Goal: Task Accomplishment & Management: Manage account settings

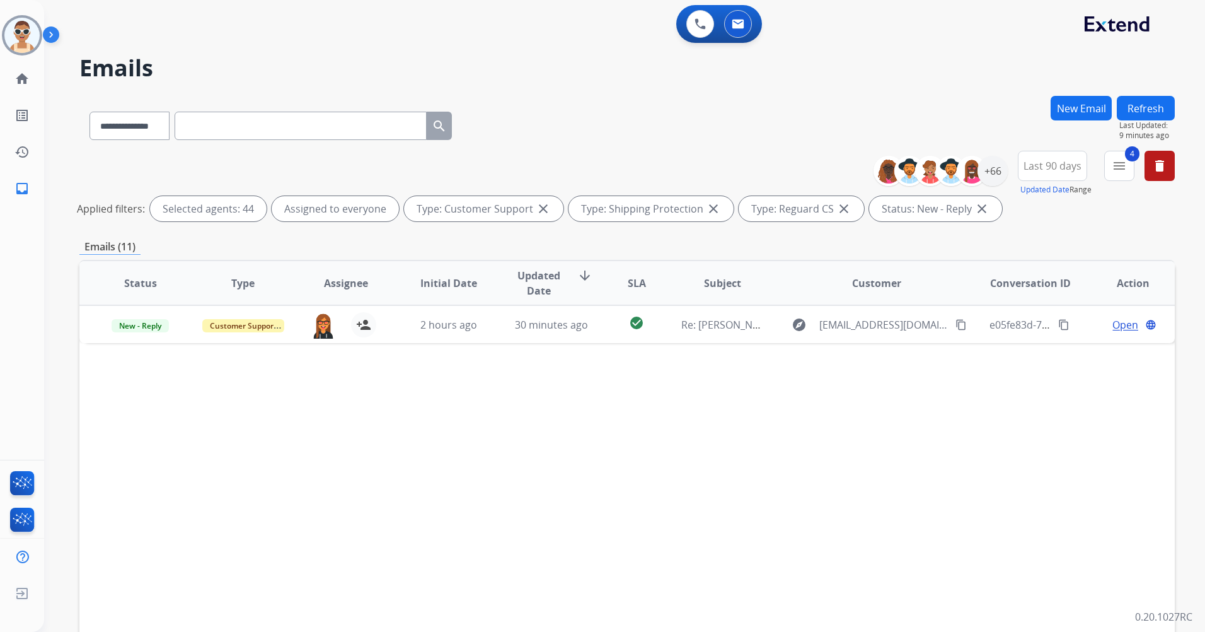
select select "**********"
select select "*"
click at [703, 19] on img at bounding box center [700, 23] width 11 height 11
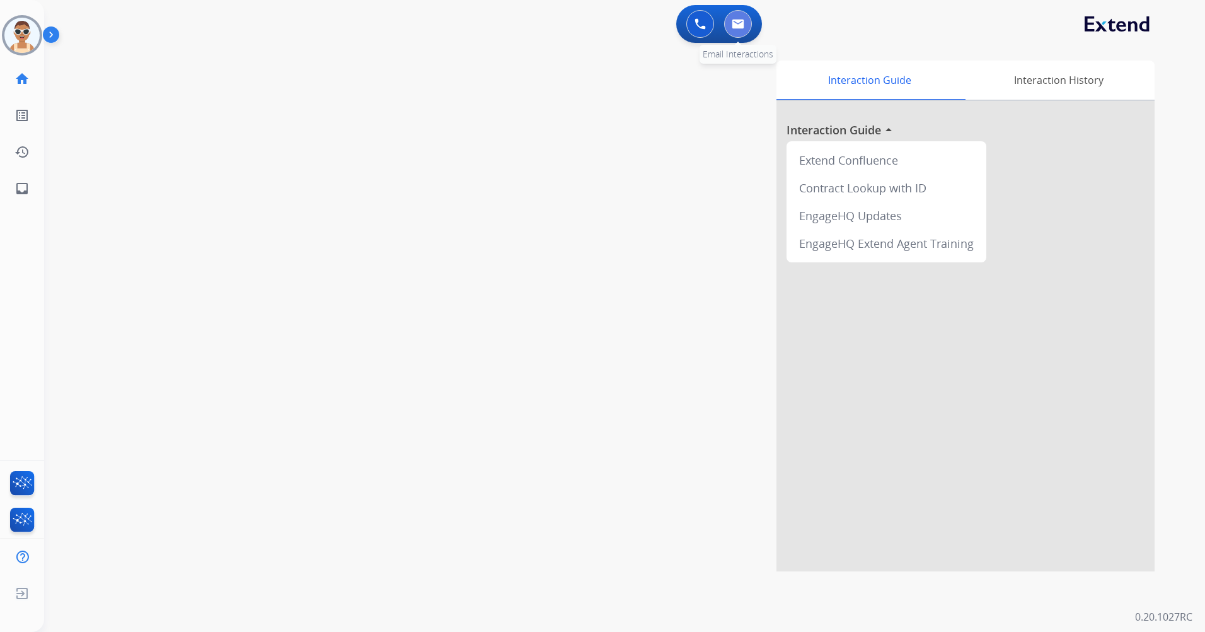
click at [739, 20] on img at bounding box center [738, 24] width 13 height 10
select select "**********"
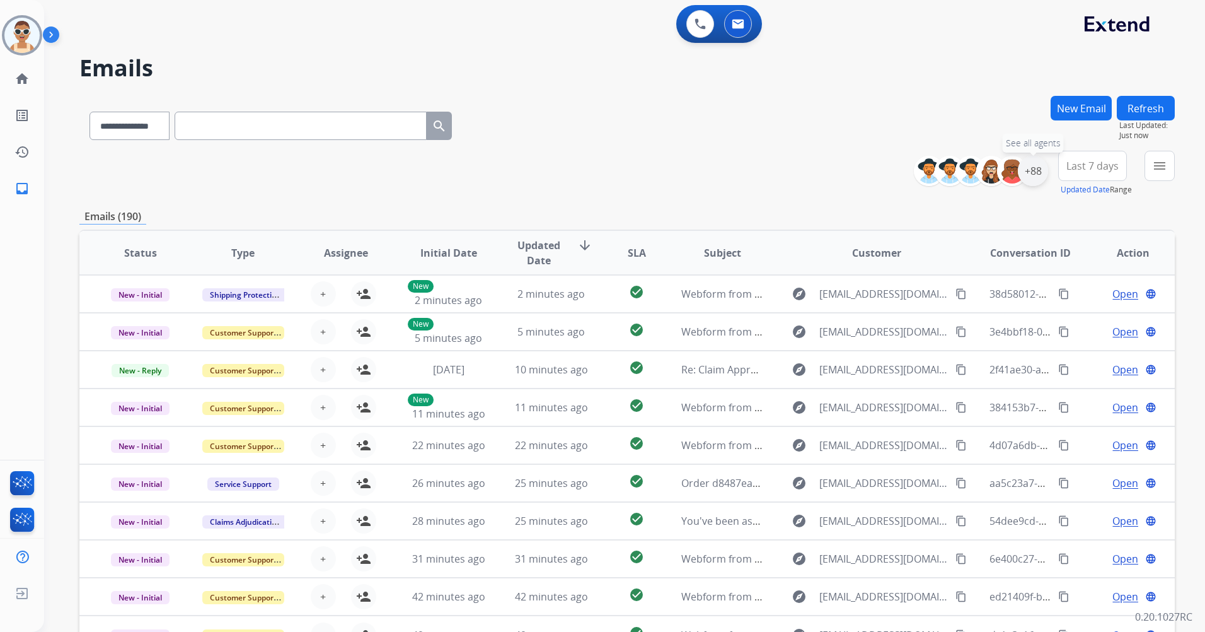
click at [1033, 177] on div "+88" at bounding box center [1033, 171] width 30 height 30
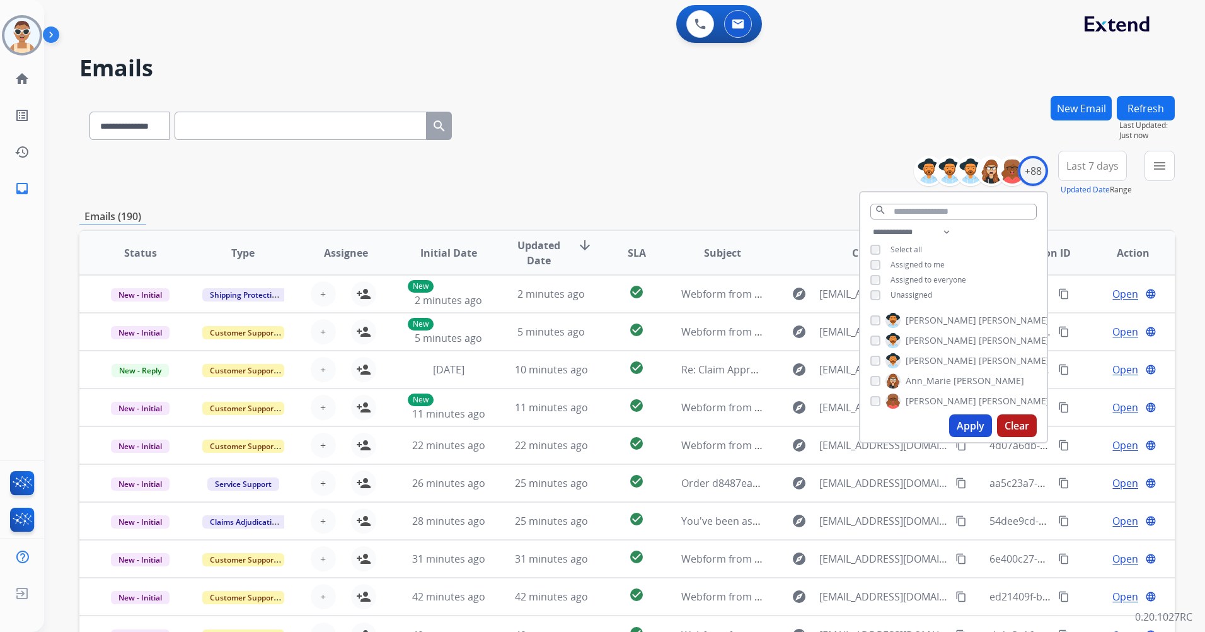
click at [913, 266] on span "Assigned to me" at bounding box center [918, 264] width 54 height 11
click at [968, 419] on button "Apply" at bounding box center [970, 425] width 43 height 23
click at [1091, 166] on span "Last 7 days" at bounding box center [1093, 165] width 52 height 5
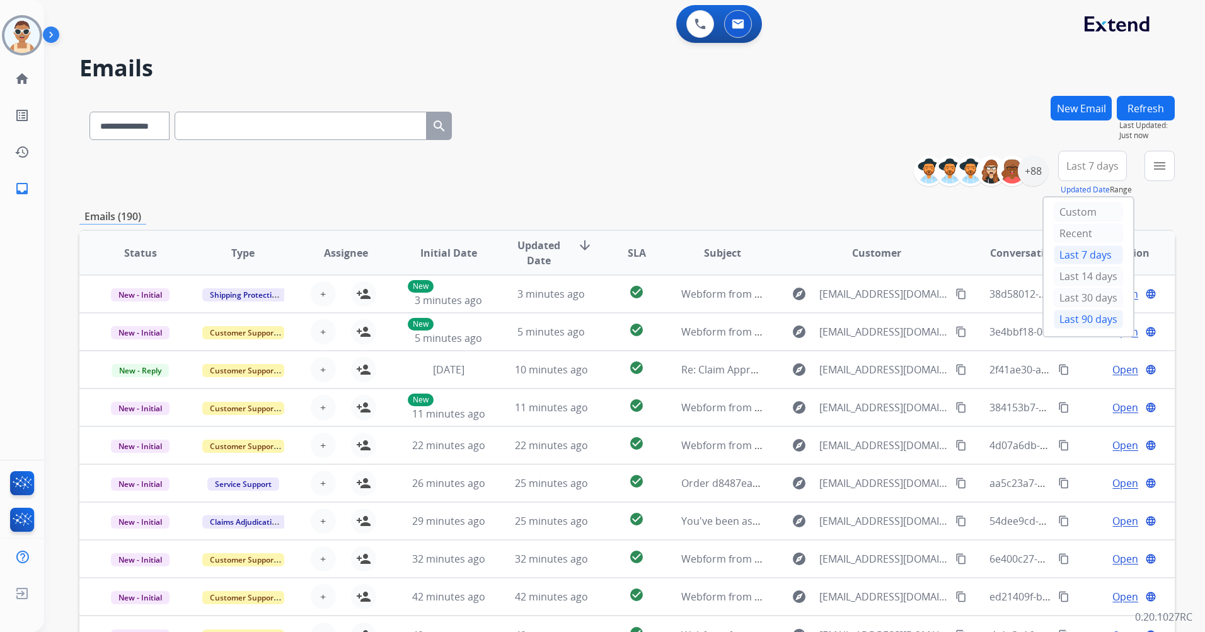
click at [1086, 319] on div "Last 90 days" at bounding box center [1088, 319] width 69 height 19
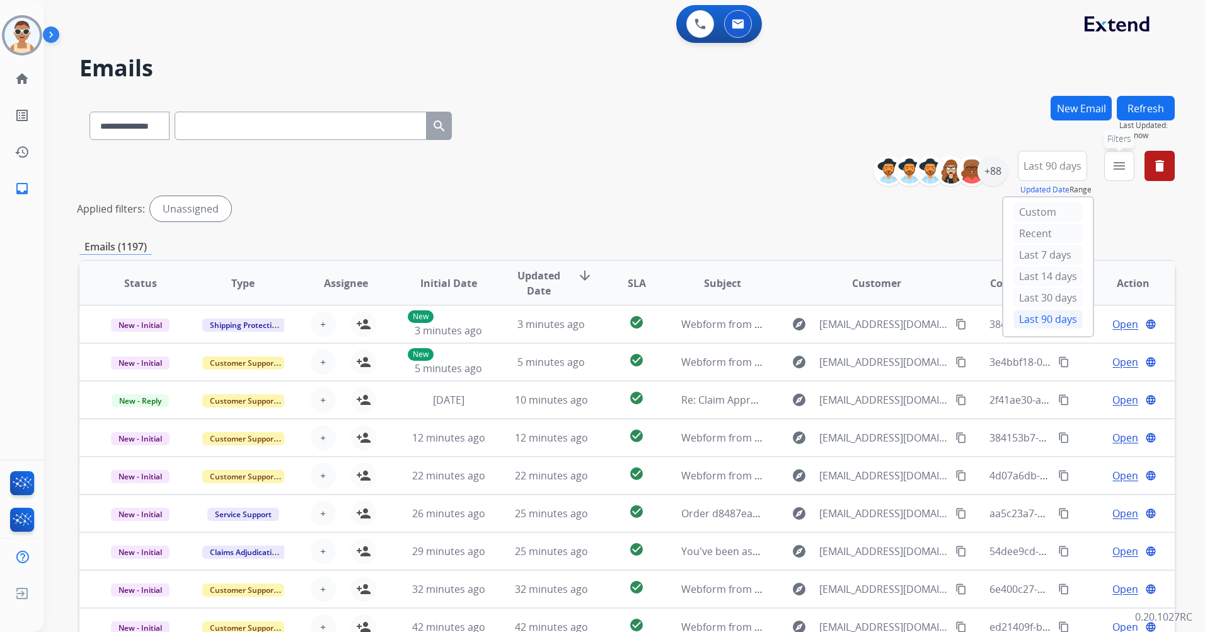
click at [1124, 178] on button "menu Filters" at bounding box center [1119, 166] width 30 height 30
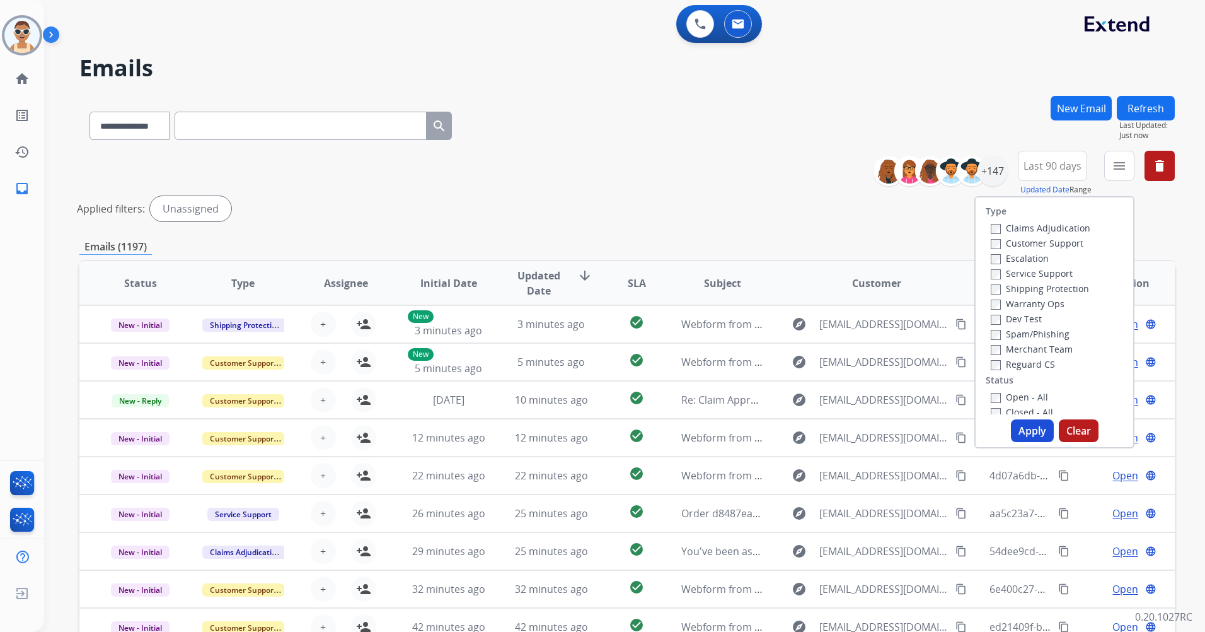
click at [1066, 238] on label "Customer Support" at bounding box center [1037, 243] width 93 height 12
click at [1070, 284] on label "Shipping Protection" at bounding box center [1040, 288] width 98 height 12
click at [1040, 363] on label "Reguard CS" at bounding box center [1023, 364] width 64 height 12
click at [1030, 396] on label "Open - All" at bounding box center [1019, 397] width 57 height 12
click at [1031, 427] on button "Apply" at bounding box center [1032, 430] width 43 height 23
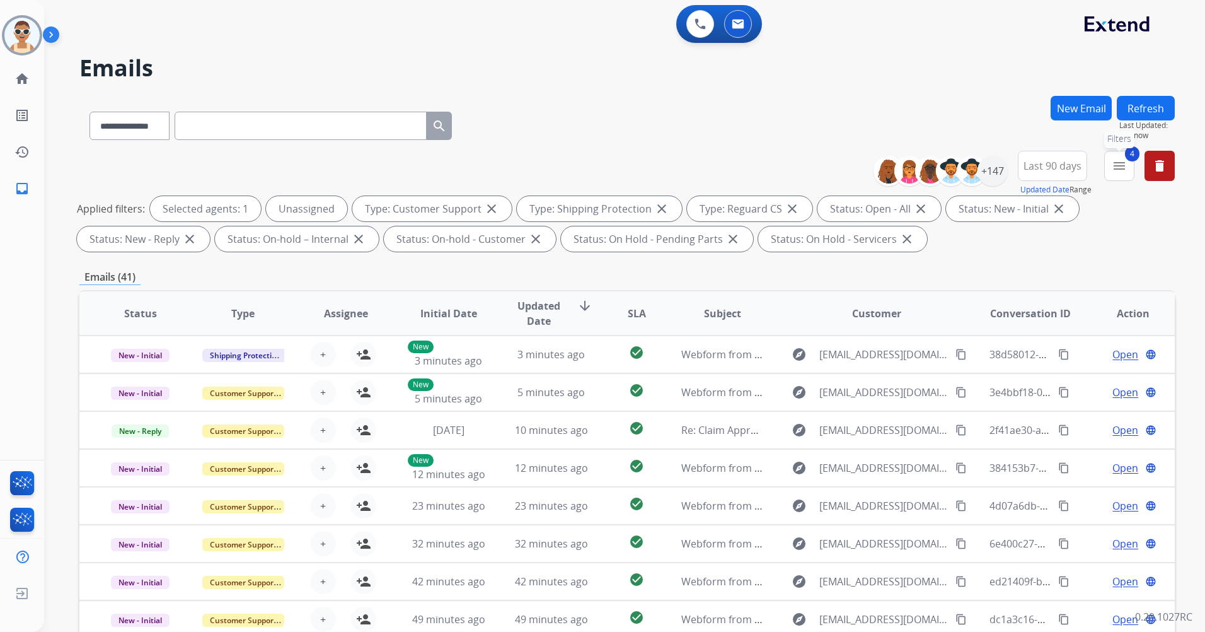
click at [1121, 165] on mat-icon "menu" at bounding box center [1119, 165] width 15 height 15
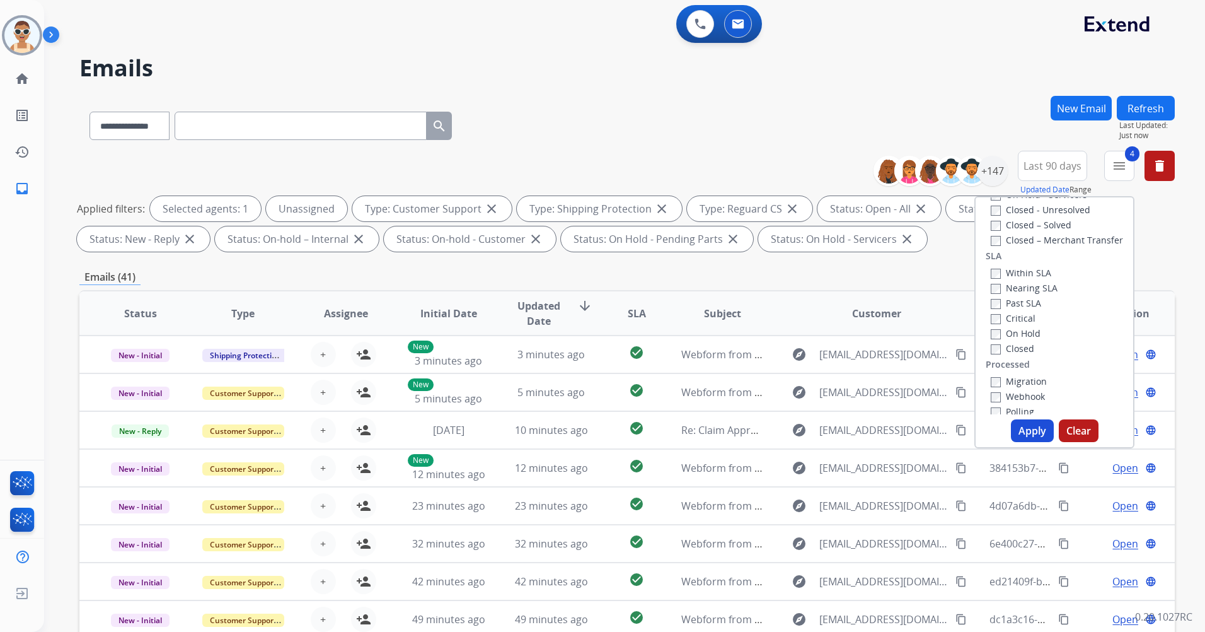
scroll to position [315, 0]
click at [1017, 298] on label "Past SLA" at bounding box center [1016, 296] width 50 height 12
click at [1019, 306] on label "Critical" at bounding box center [1013, 311] width 45 height 12
click at [1026, 422] on button "Apply" at bounding box center [1032, 430] width 43 height 23
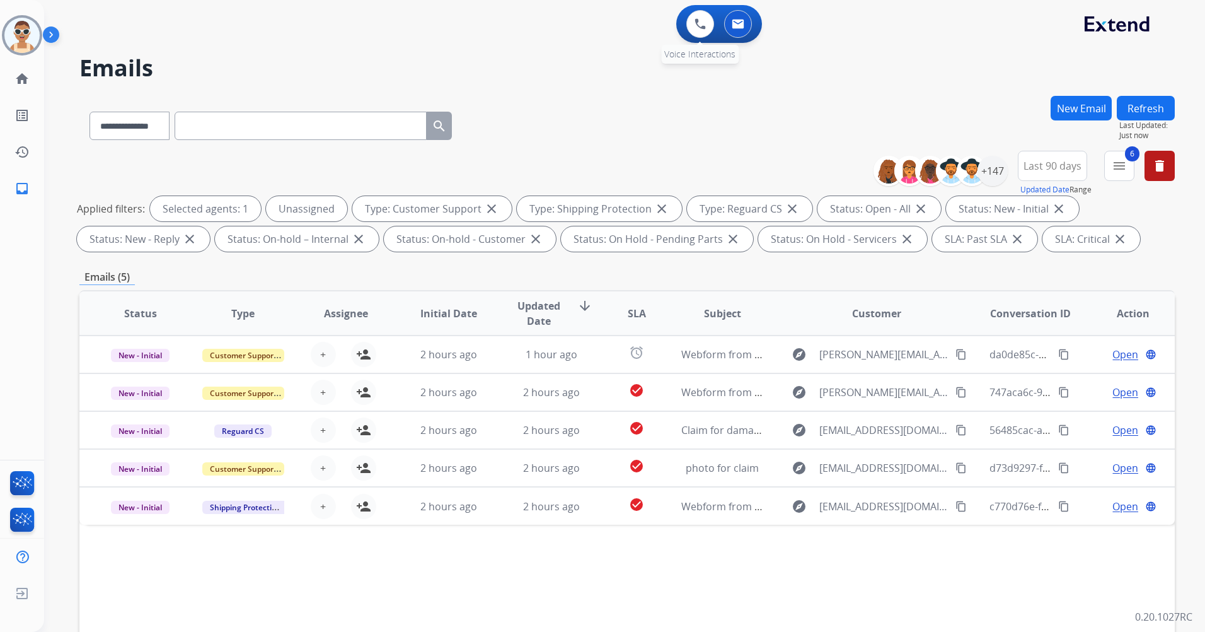
click at [684, 28] on div "0 Voice Interactions" at bounding box center [700, 24] width 38 height 28
click at [697, 16] on button at bounding box center [700, 24] width 28 height 28
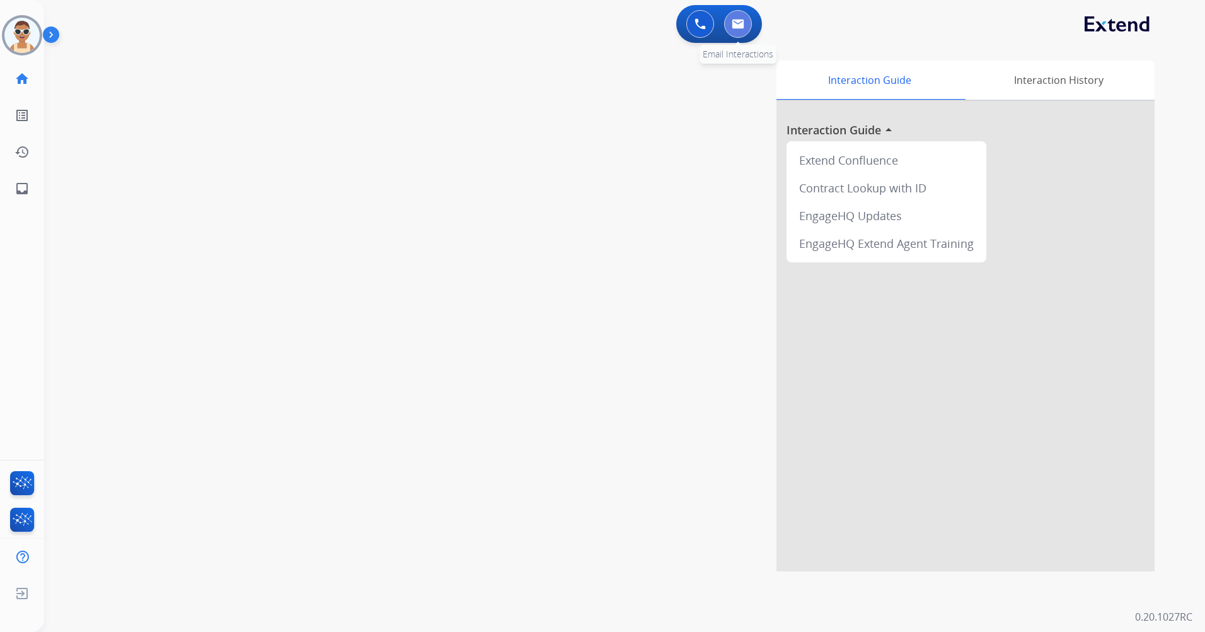
click at [744, 21] on button at bounding box center [738, 24] width 28 height 28
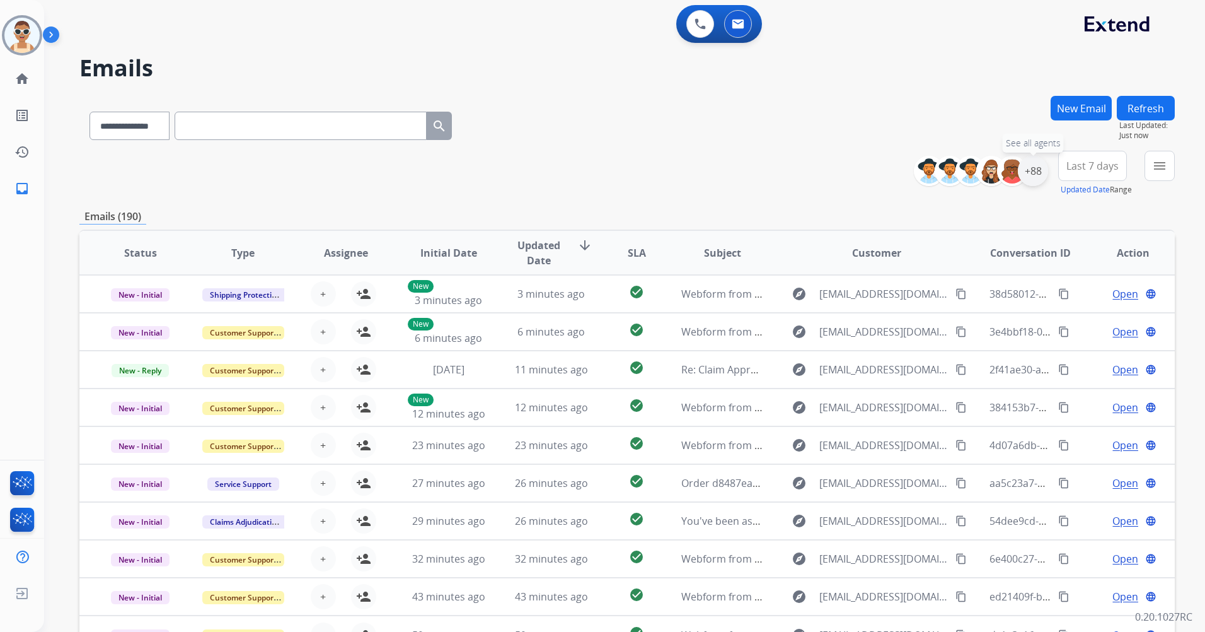
click at [1035, 165] on div "+88" at bounding box center [1033, 171] width 30 height 30
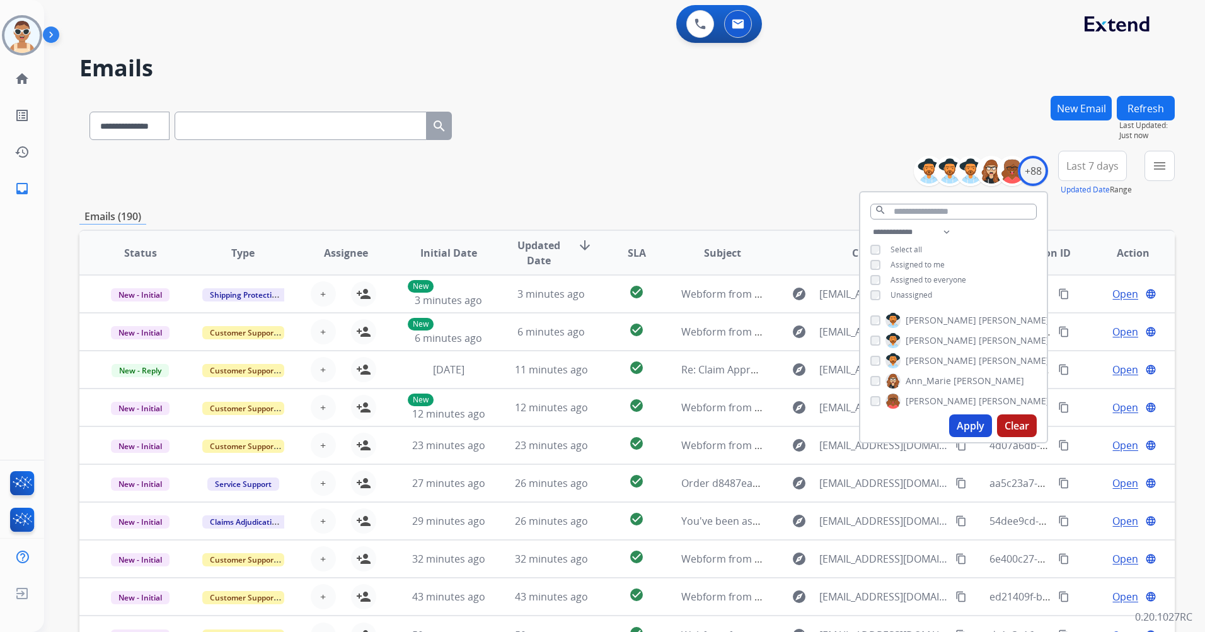
click at [924, 295] on span "Unassigned" at bounding box center [912, 294] width 42 height 11
click at [922, 260] on span "Assigned to me" at bounding box center [918, 264] width 54 height 11
click at [944, 233] on select "**********" at bounding box center [914, 231] width 87 height 15
select select "**********"
click at [871, 224] on select "**********" at bounding box center [914, 231] width 87 height 15
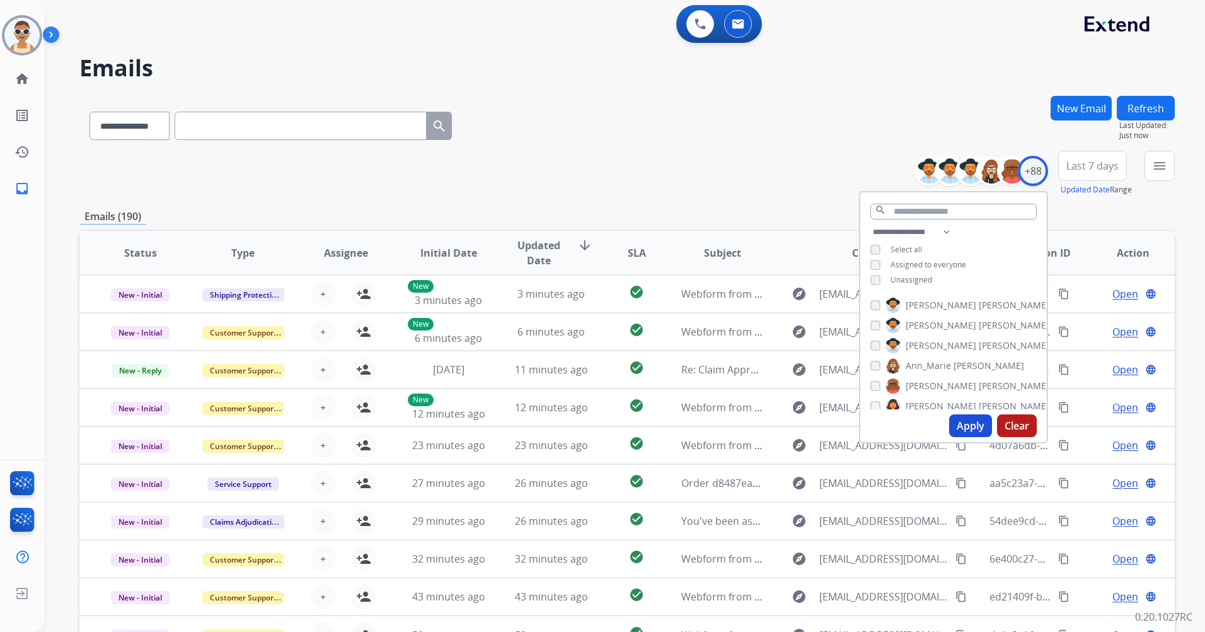
click at [941, 264] on span "Assigned to everyone" at bounding box center [929, 264] width 76 height 11
click at [976, 428] on button "Apply" at bounding box center [970, 425] width 43 height 23
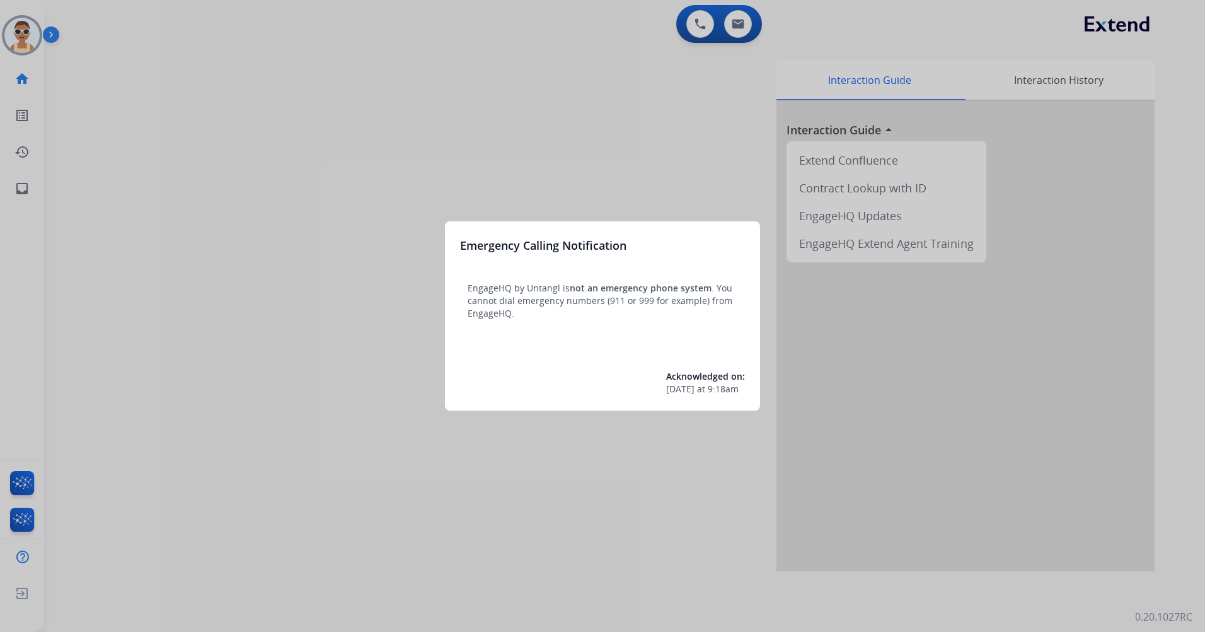
click at [492, 179] on div at bounding box center [602, 316] width 1205 height 632
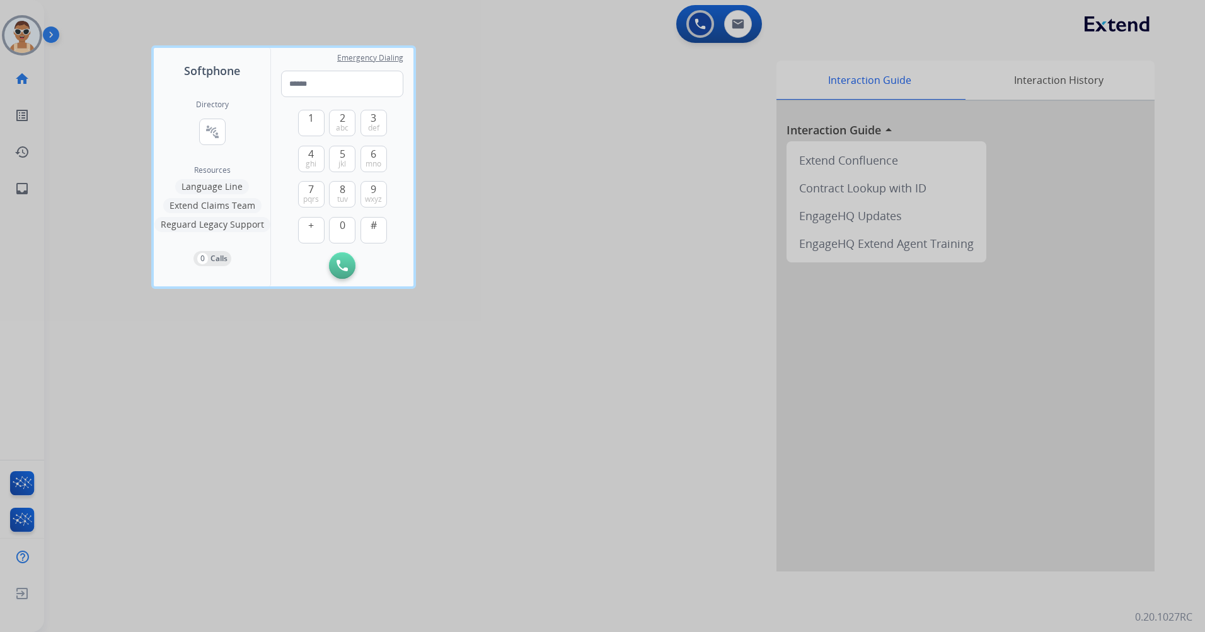
click at [643, 351] on div at bounding box center [602, 316] width 1205 height 632
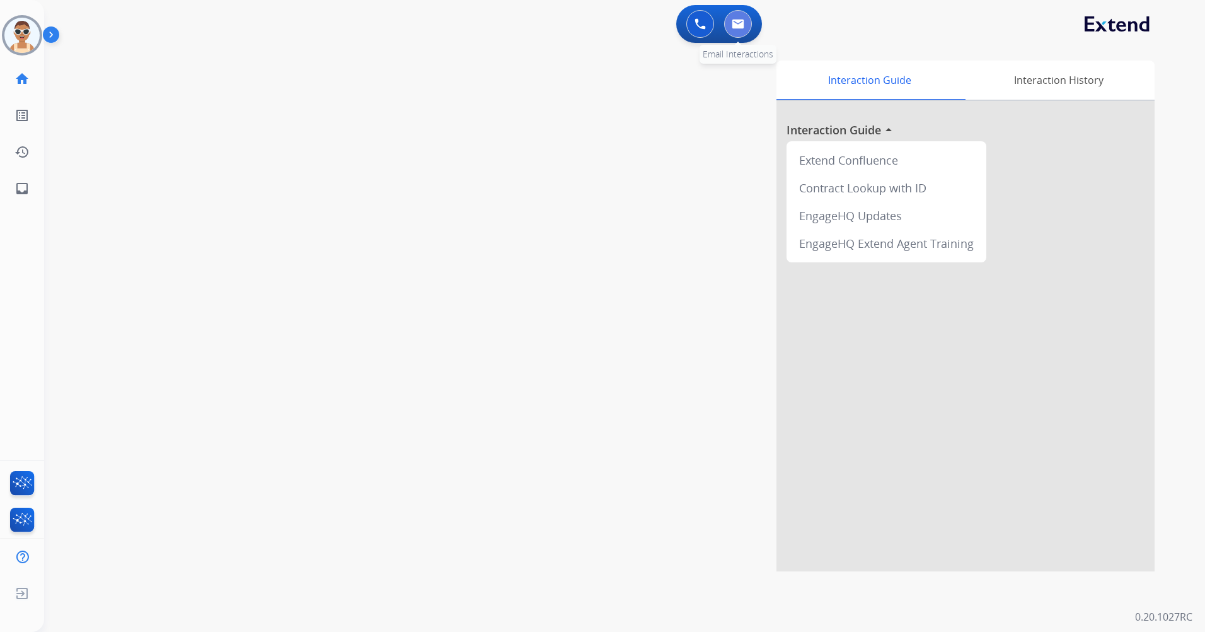
click at [730, 29] on button at bounding box center [738, 24] width 28 height 28
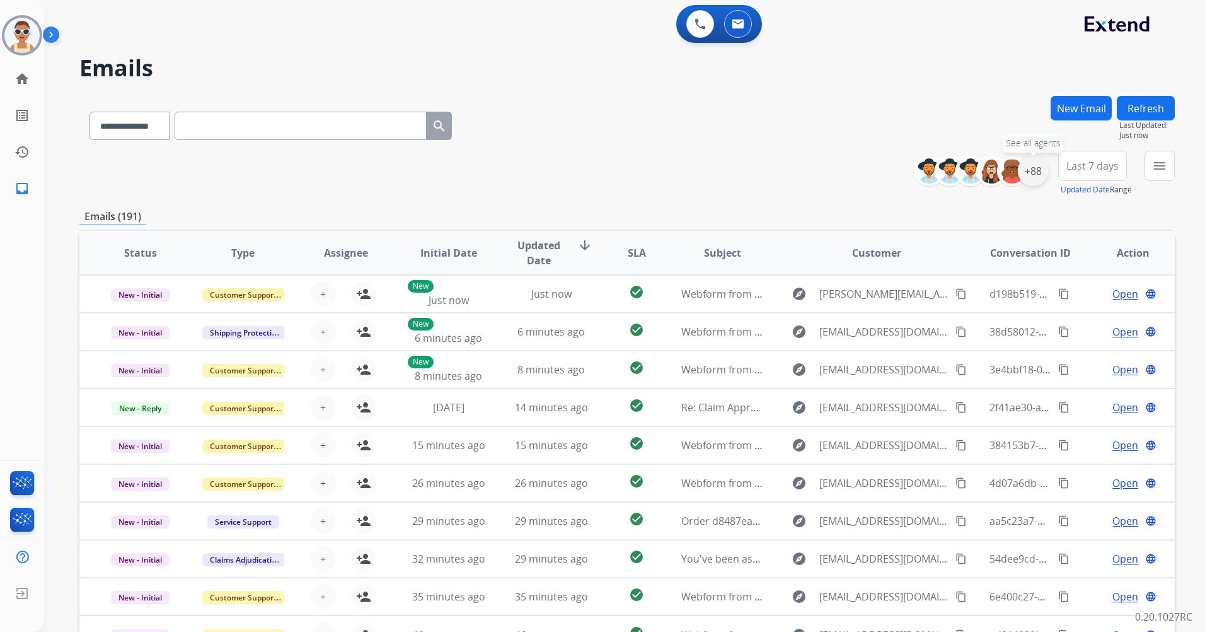
click at [1031, 185] on div "+88" at bounding box center [1033, 171] width 30 height 30
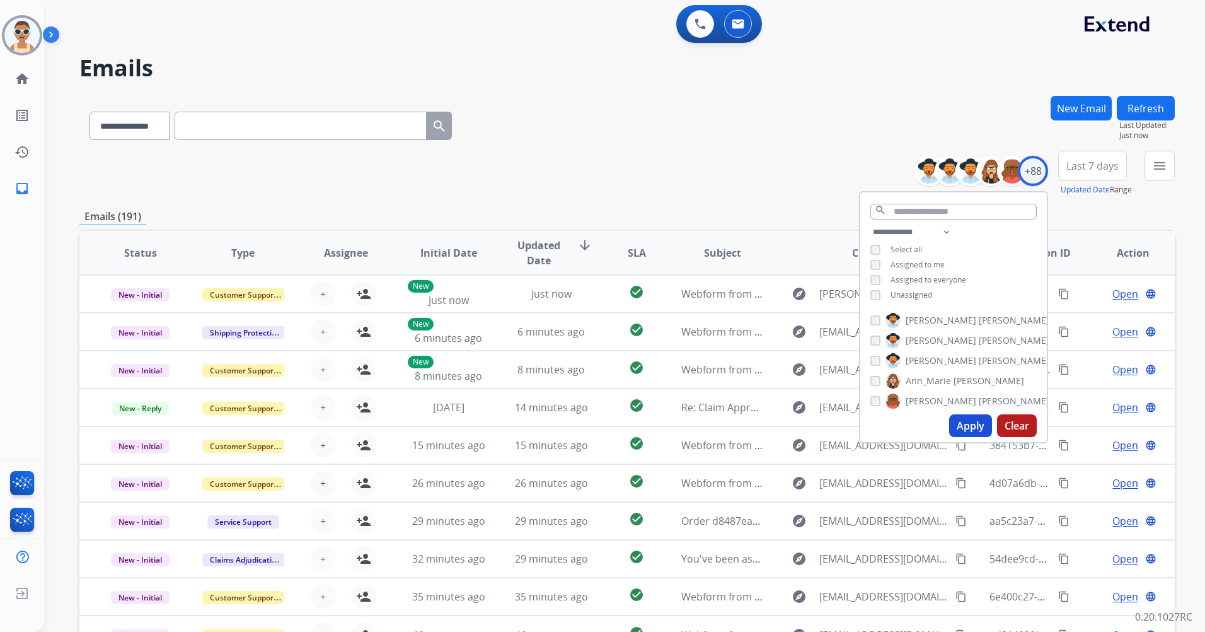
click at [917, 262] on span "Assigned to me" at bounding box center [918, 264] width 54 height 11
click at [915, 296] on span "Unassigned" at bounding box center [912, 294] width 42 height 11
click at [945, 227] on select "**********" at bounding box center [914, 231] width 87 height 15
select select "**********"
click at [871, 224] on select "**********" at bounding box center [914, 231] width 87 height 15
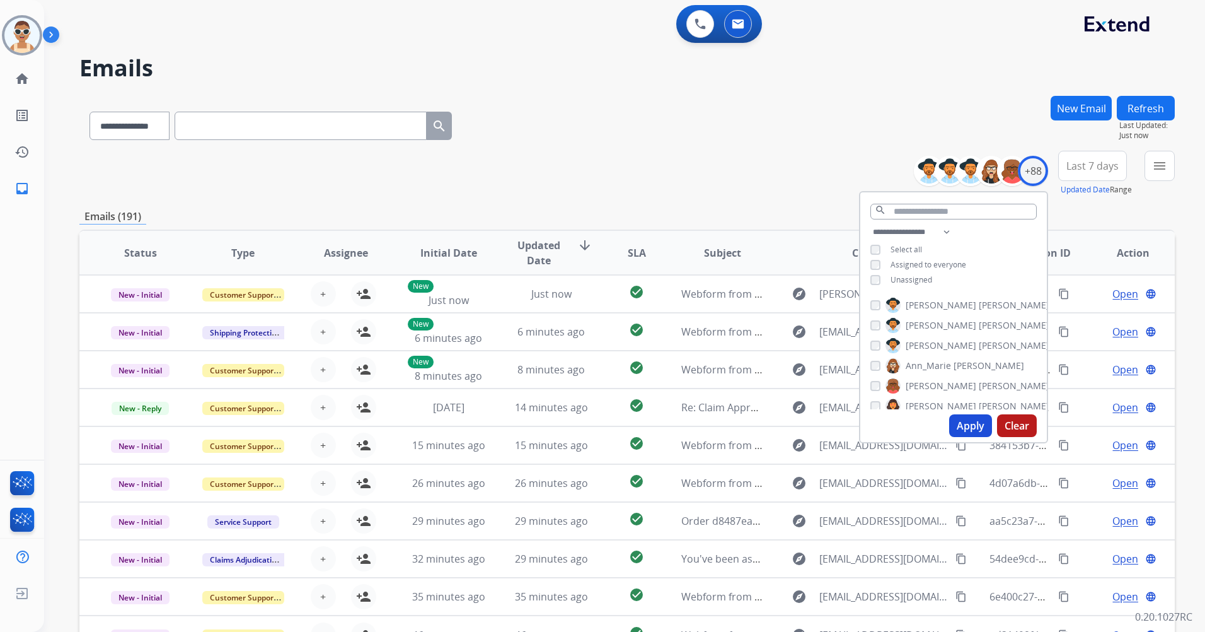
click at [925, 267] on span "Assigned to everyone" at bounding box center [929, 264] width 76 height 11
click at [963, 430] on button "Apply" at bounding box center [970, 425] width 43 height 23
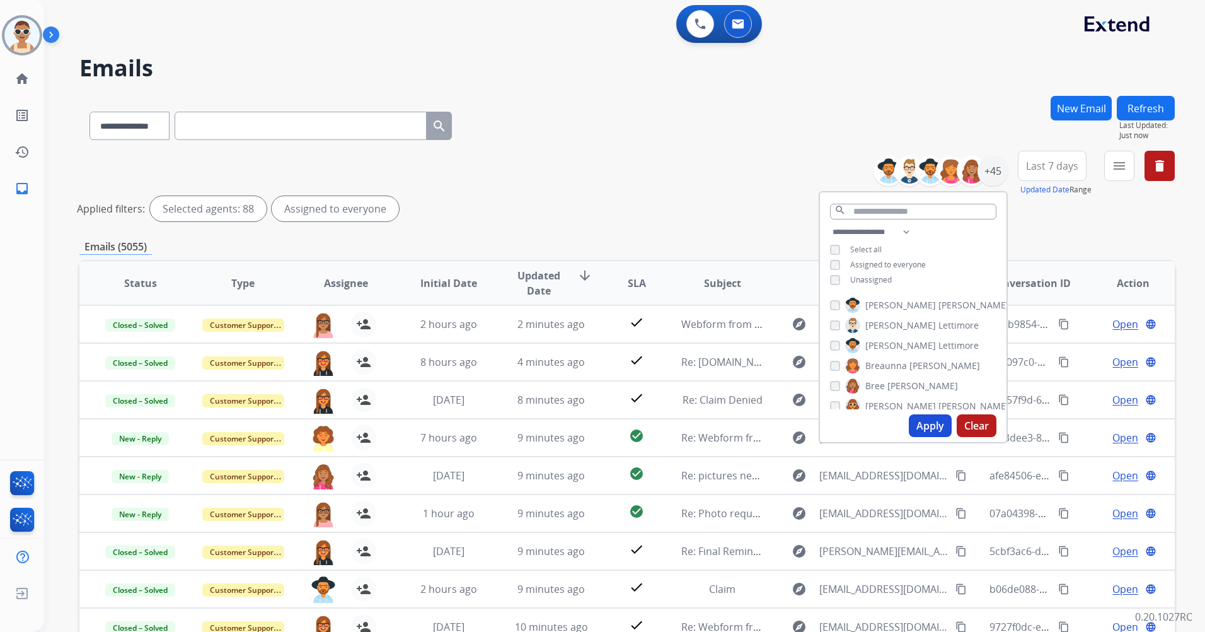
click at [917, 418] on button "Apply" at bounding box center [930, 425] width 43 height 23
click at [1050, 164] on span "Last 7 days" at bounding box center [1052, 165] width 52 height 5
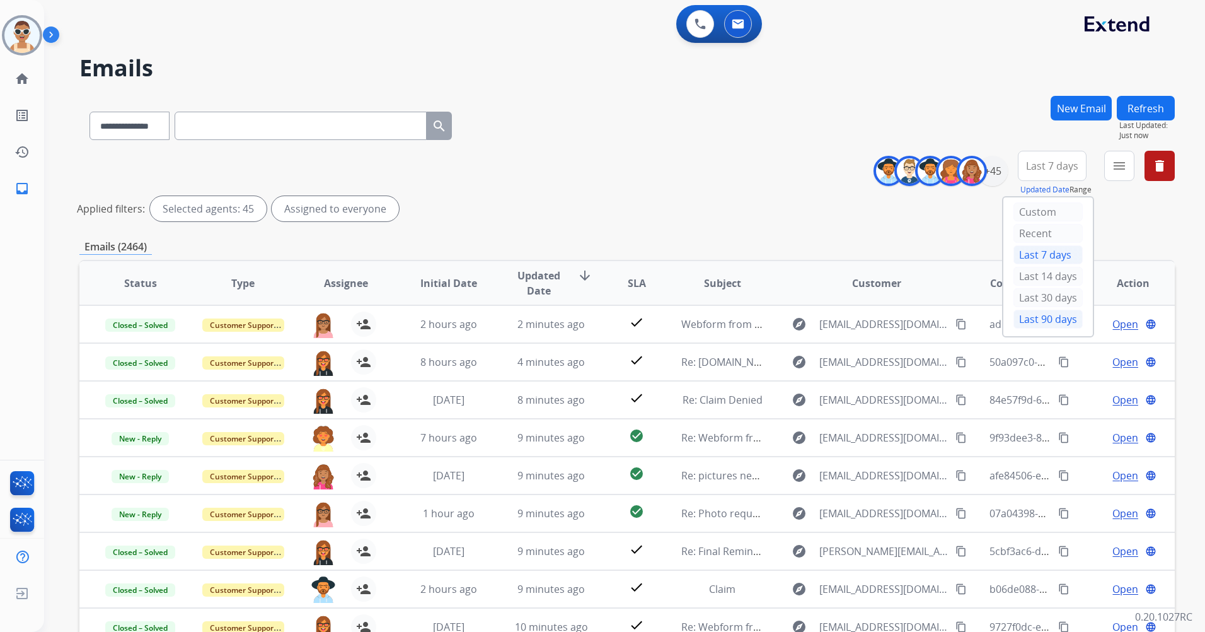
click at [1053, 314] on div "Last 90 days" at bounding box center [1048, 319] width 69 height 19
click at [1125, 168] on mat-icon "menu" at bounding box center [1119, 165] width 15 height 15
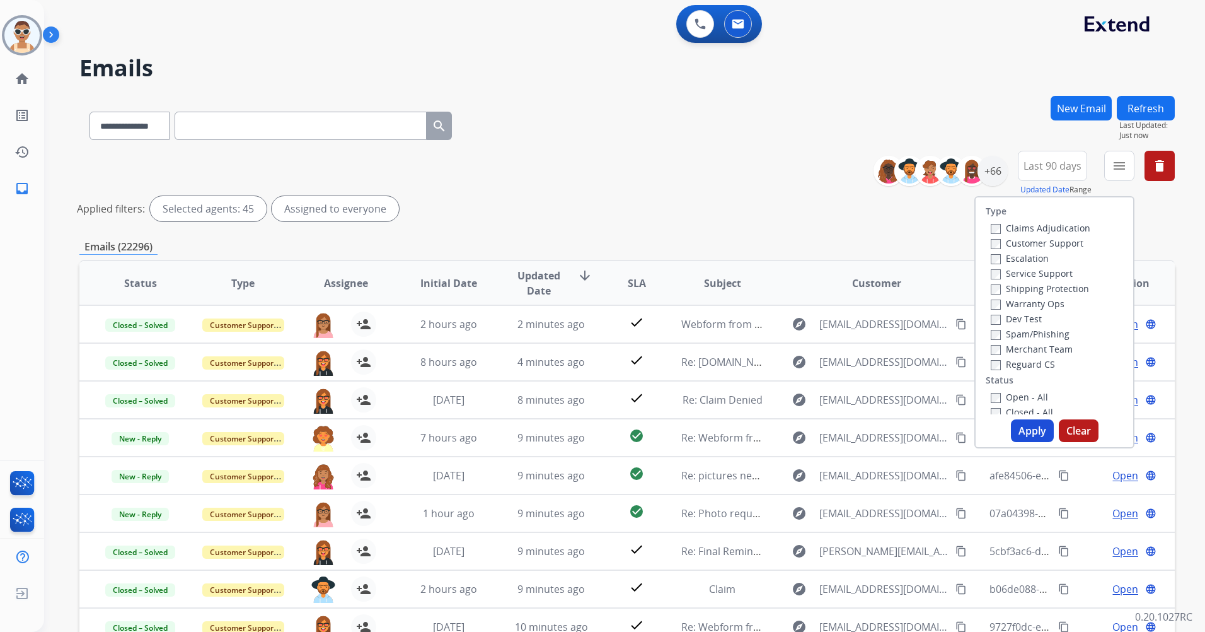
click at [1067, 243] on label "Customer Support" at bounding box center [1037, 243] width 93 height 12
click at [1050, 291] on label "Shipping Protection" at bounding box center [1040, 288] width 98 height 12
click at [1039, 359] on label "Reguard CS" at bounding box center [1023, 364] width 64 height 12
click at [1014, 274] on label "Open - All" at bounding box center [1019, 271] width 57 height 12
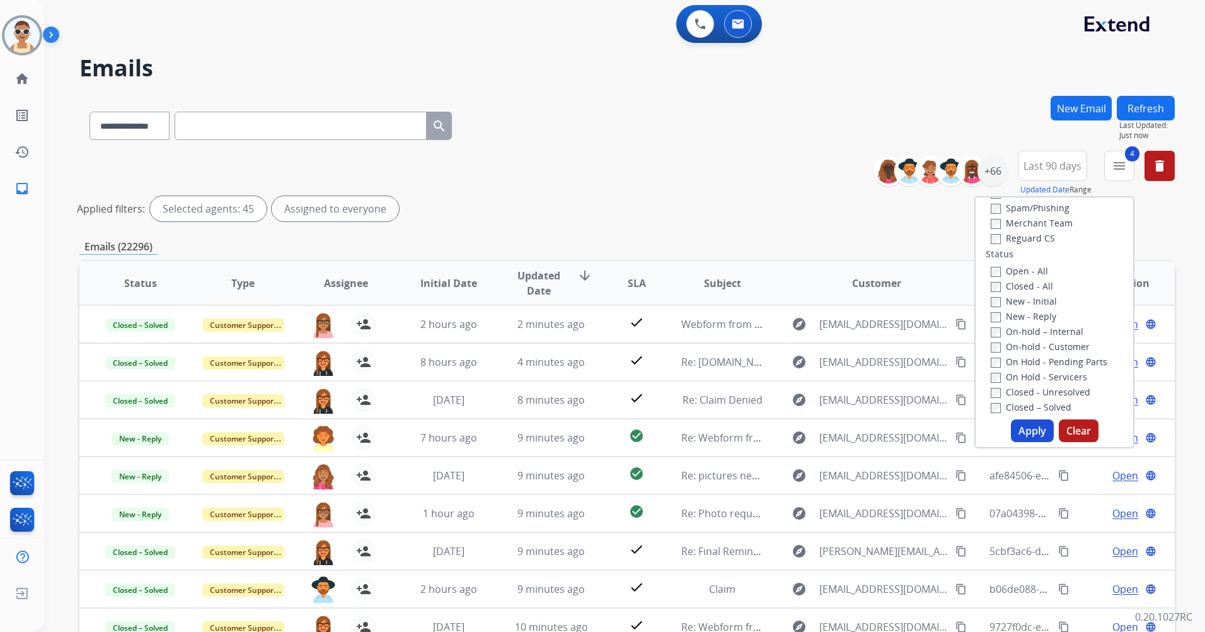
click at [1036, 427] on button "Apply" at bounding box center [1032, 430] width 43 height 23
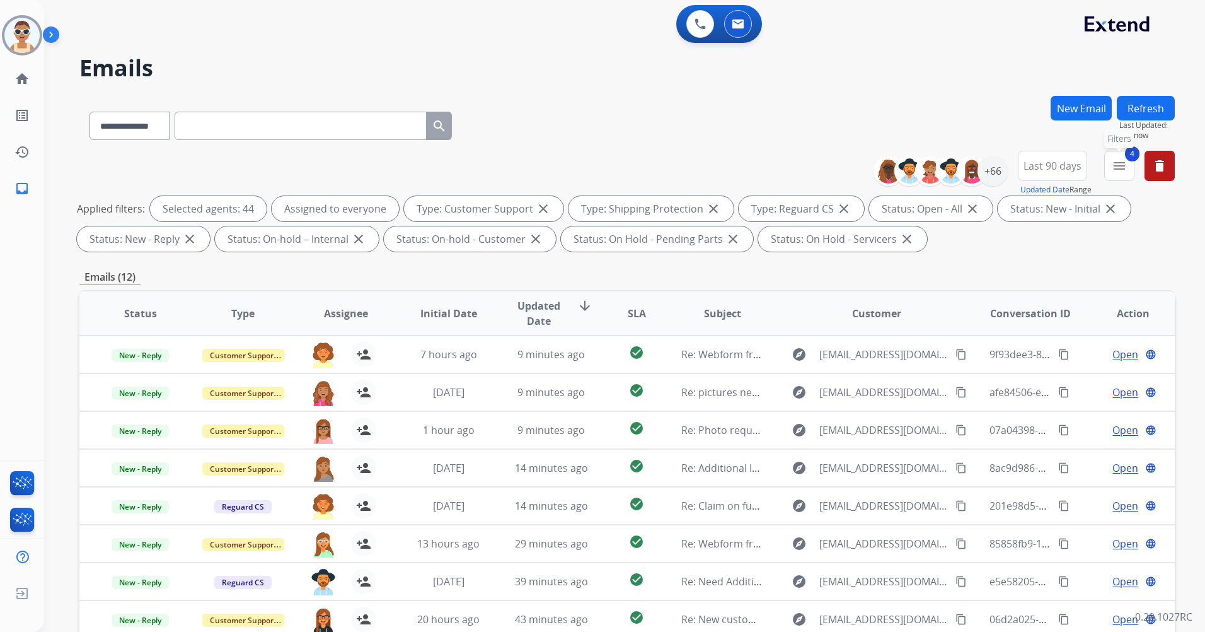
click at [1116, 175] on button "4 menu Filters" at bounding box center [1119, 166] width 30 height 30
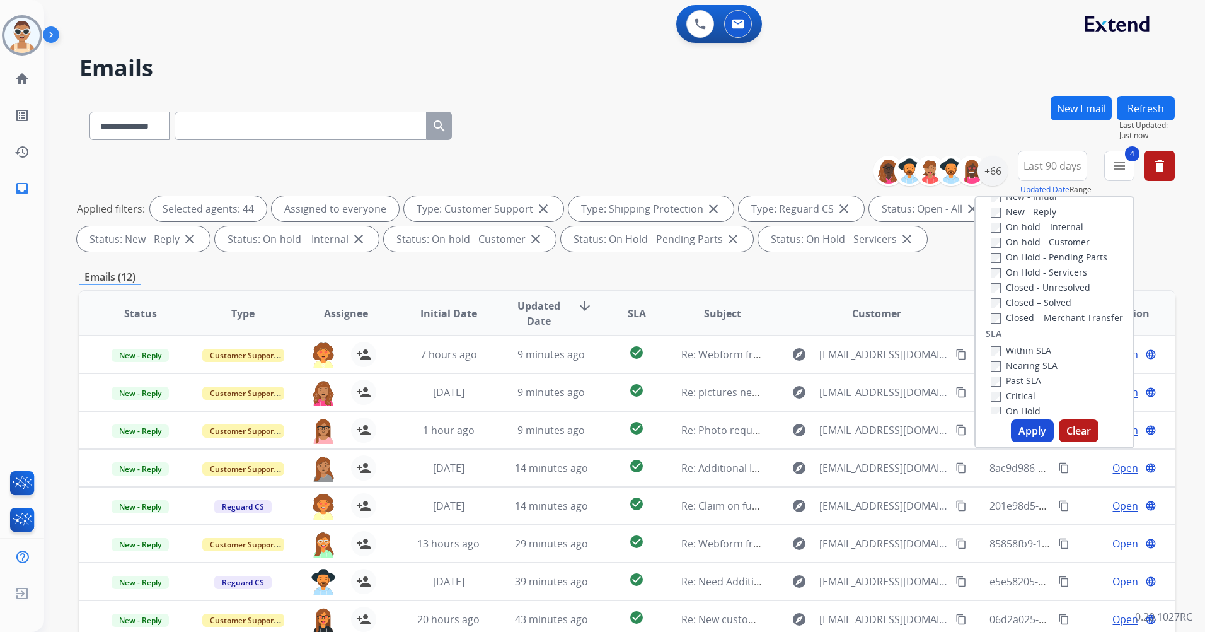
scroll to position [315, 0]
click at [1028, 298] on label "Past SLA" at bounding box center [1016, 296] width 50 height 12
click at [1019, 315] on label "Critical" at bounding box center [1013, 311] width 45 height 12
drag, startPoint x: 1036, startPoint y: 432, endPoint x: 1029, endPoint y: 428, distance: 8.2
click at [1034, 431] on button "Apply" at bounding box center [1032, 430] width 43 height 23
